Goal: Find contact information: Find contact information

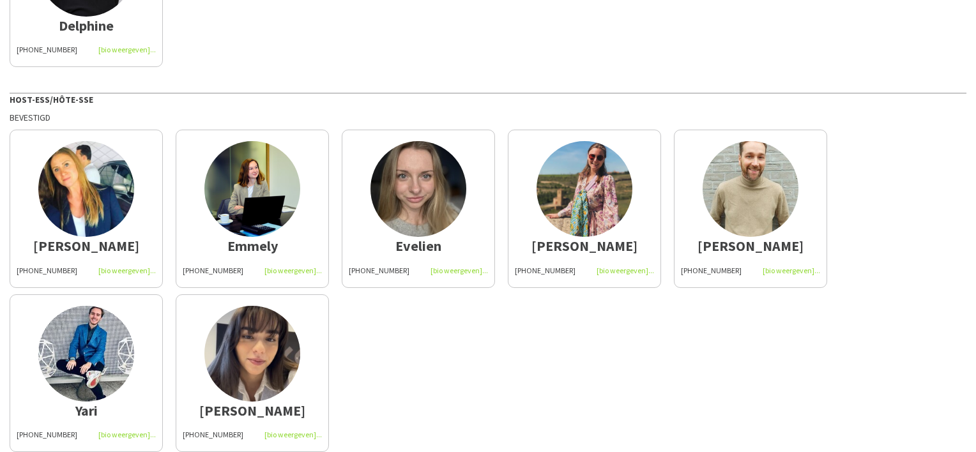
scroll to position [247, 0]
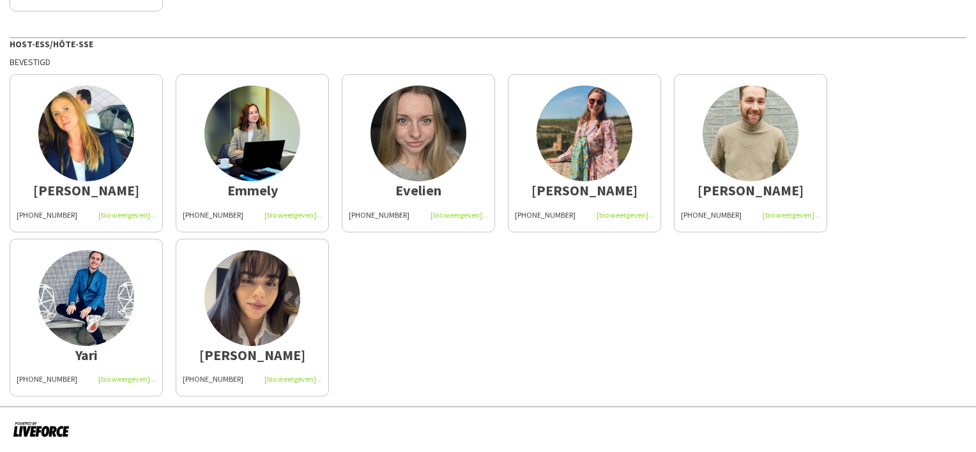
click at [448, 215] on div "[PHONE_NUMBER]" at bounding box center [418, 214] width 139 height 11
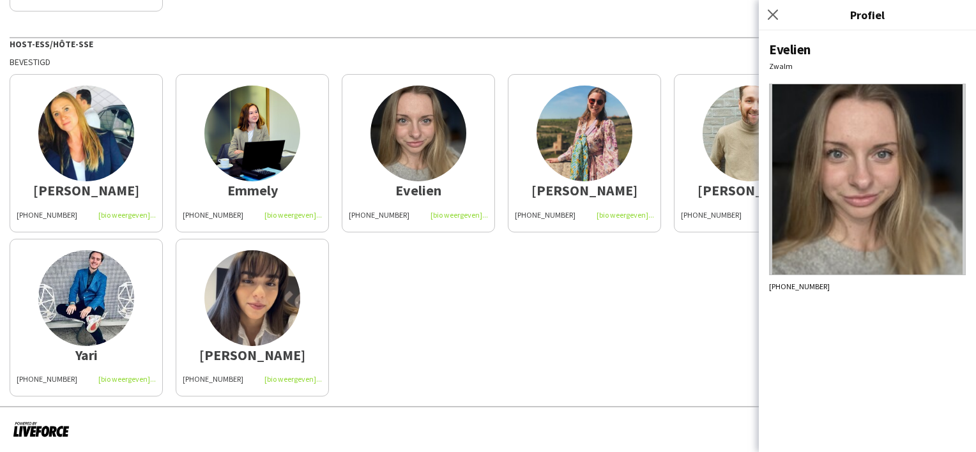
click at [645, 314] on div "[PERSON_NAME] [PHONE_NUMBER] Emmely [PHONE_NUMBER] [PERSON_NAME] [PHONE_NUMBER]…" at bounding box center [488, 232] width 957 height 329
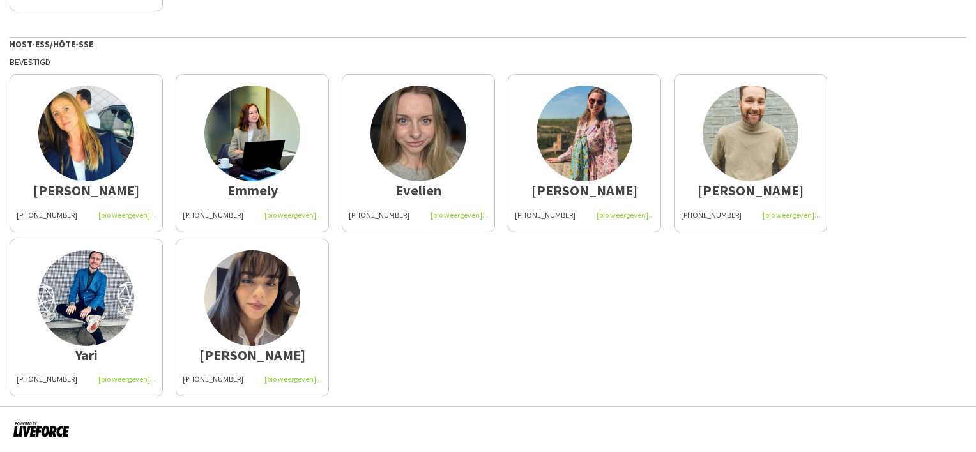
click at [623, 218] on div "[PHONE_NUMBER]" at bounding box center [584, 214] width 139 height 11
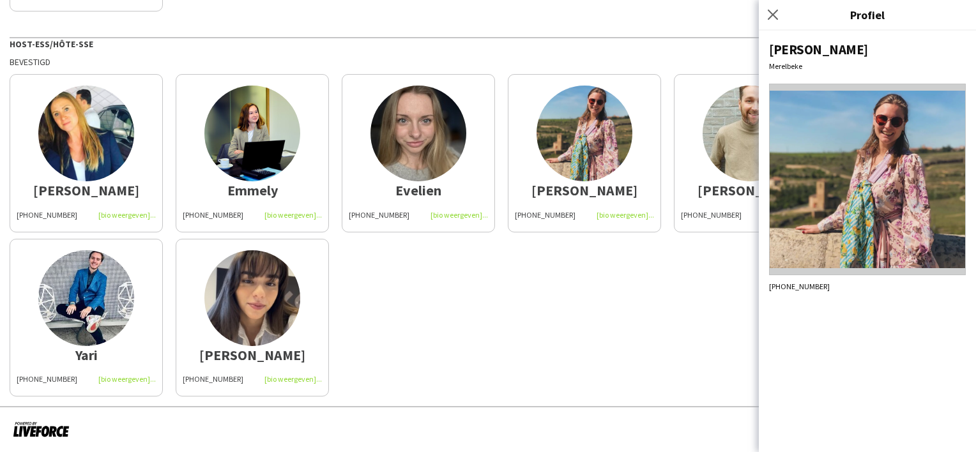
click at [587, 271] on div "[PERSON_NAME] [PHONE_NUMBER] Emmely [PHONE_NUMBER] [PERSON_NAME] [PHONE_NUMBER]…" at bounding box center [488, 232] width 957 height 329
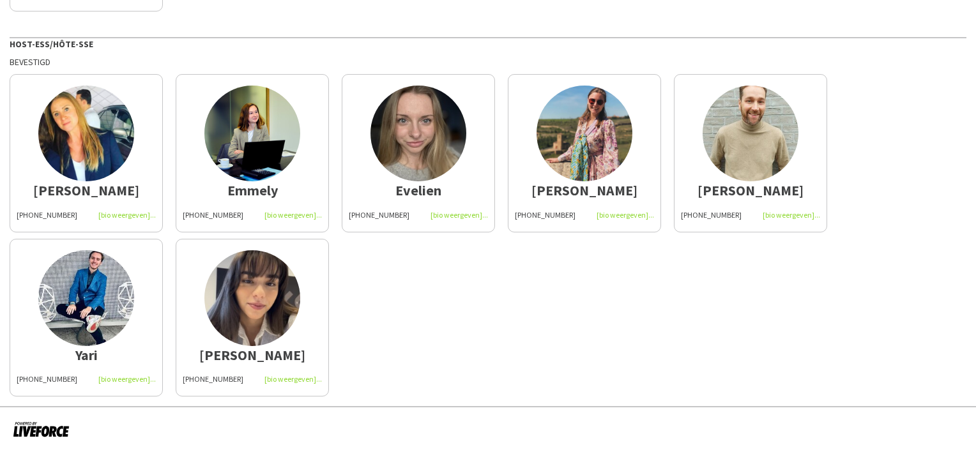
click at [781, 214] on div "[PHONE_NUMBER]" at bounding box center [750, 214] width 139 height 11
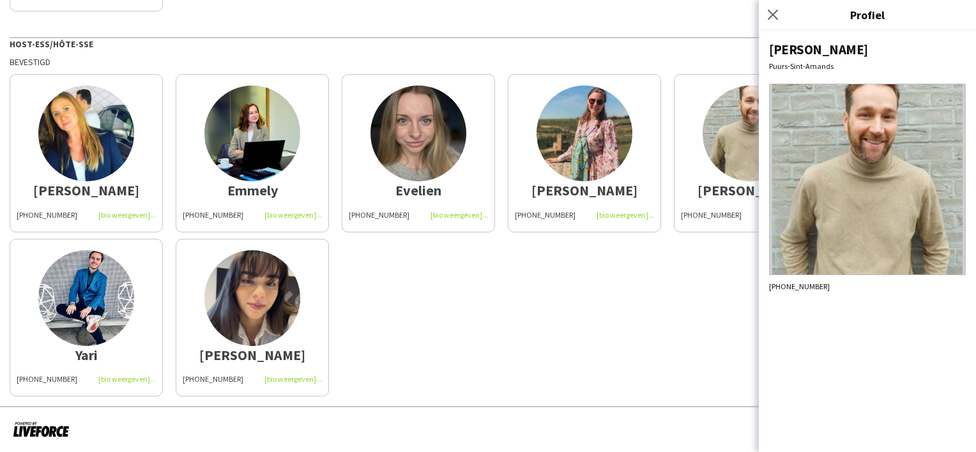
click at [606, 264] on div "[PERSON_NAME] [PHONE_NUMBER] Emmely [PHONE_NUMBER] [PERSON_NAME] [PHONE_NUMBER]…" at bounding box center [488, 232] width 957 height 329
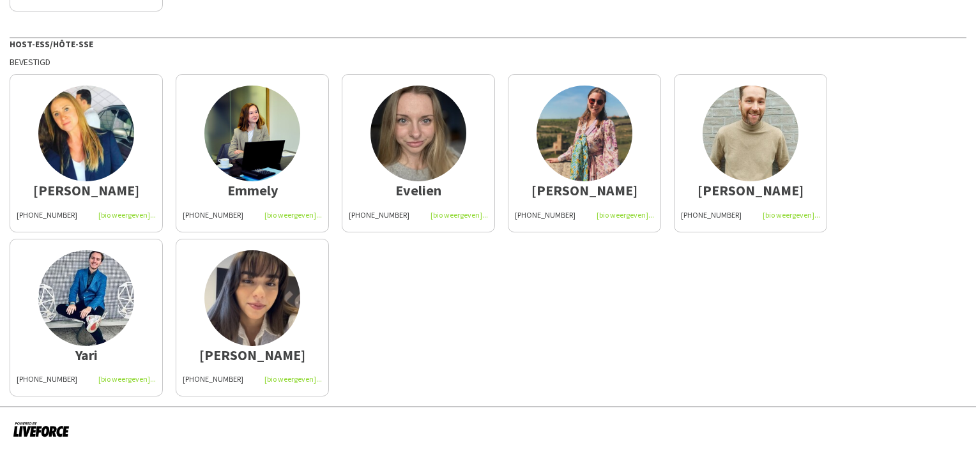
click at [275, 218] on div "[PHONE_NUMBER]" at bounding box center [252, 214] width 139 height 11
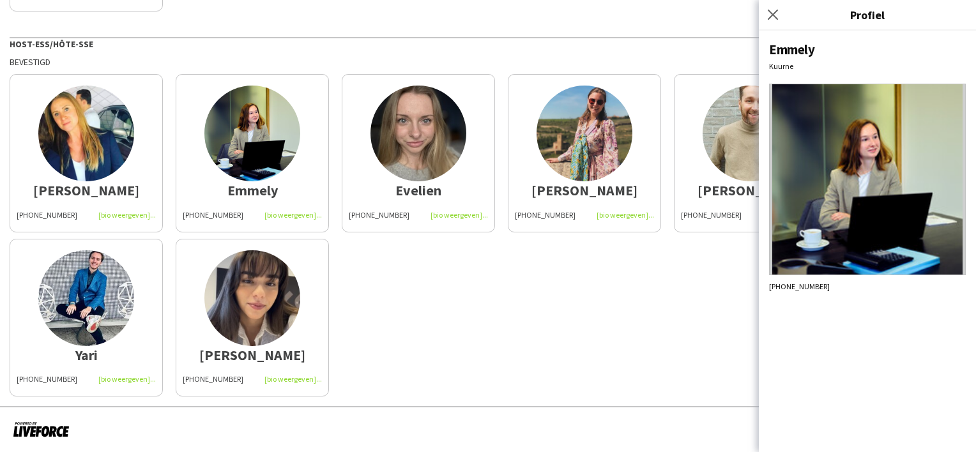
click at [420, 276] on div "[PERSON_NAME] [PHONE_NUMBER] Emmely [PHONE_NUMBER] [PERSON_NAME] [PHONE_NUMBER]…" at bounding box center [488, 232] width 957 height 329
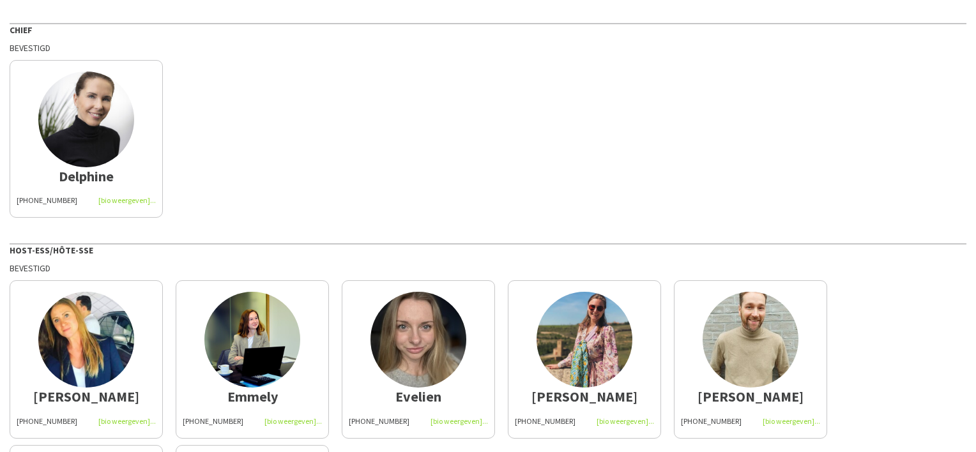
scroll to position [0, 0]
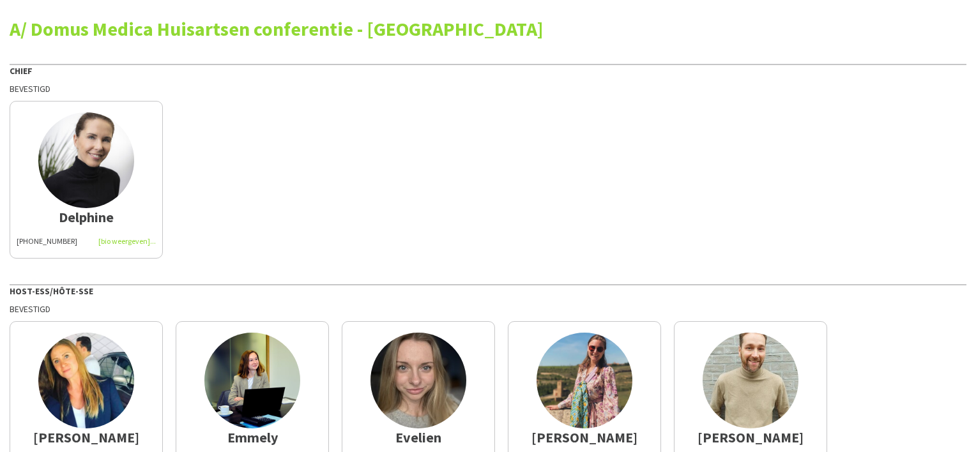
click at [139, 238] on div "[PHONE_NUMBER]" at bounding box center [86, 241] width 139 height 11
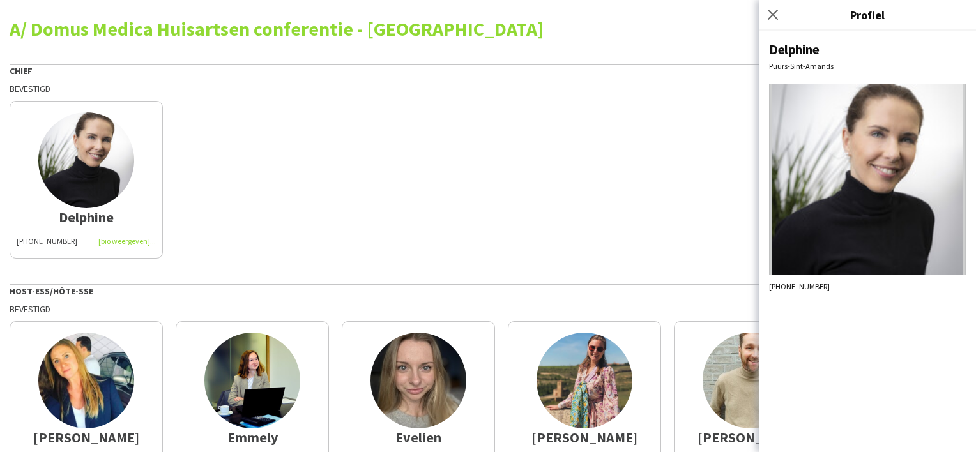
click at [563, 187] on div "[PERSON_NAME] [PHONE_NUMBER]" at bounding box center [488, 177] width 957 height 164
